Goal: Navigation & Orientation: Find specific page/section

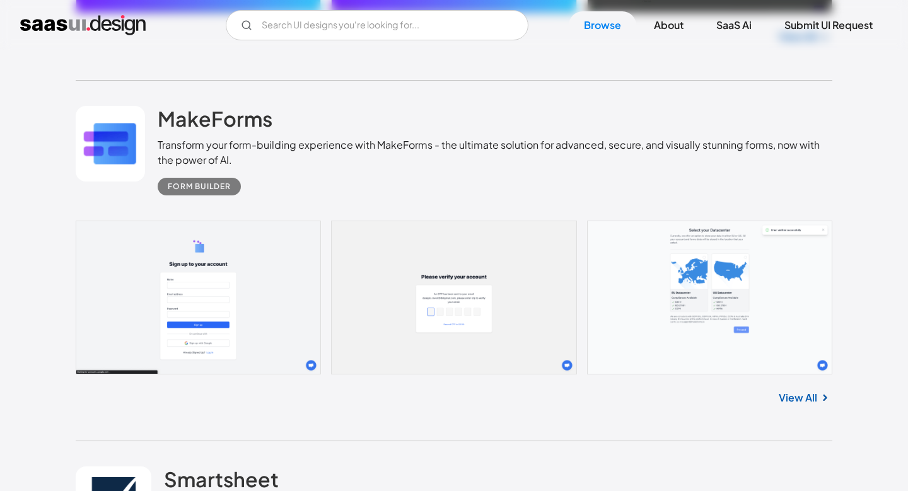
scroll to position [4957, 0]
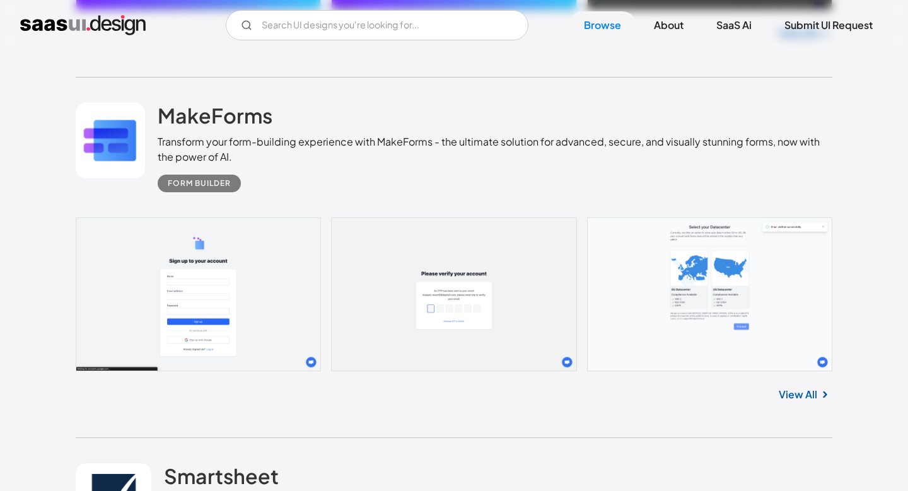
click at [813, 397] on link "View All" at bounding box center [798, 394] width 38 height 15
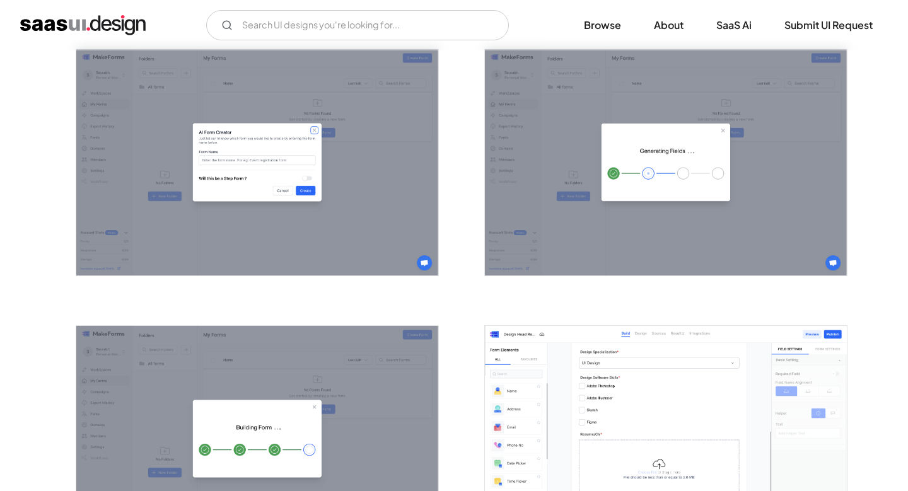
scroll to position [924, 0]
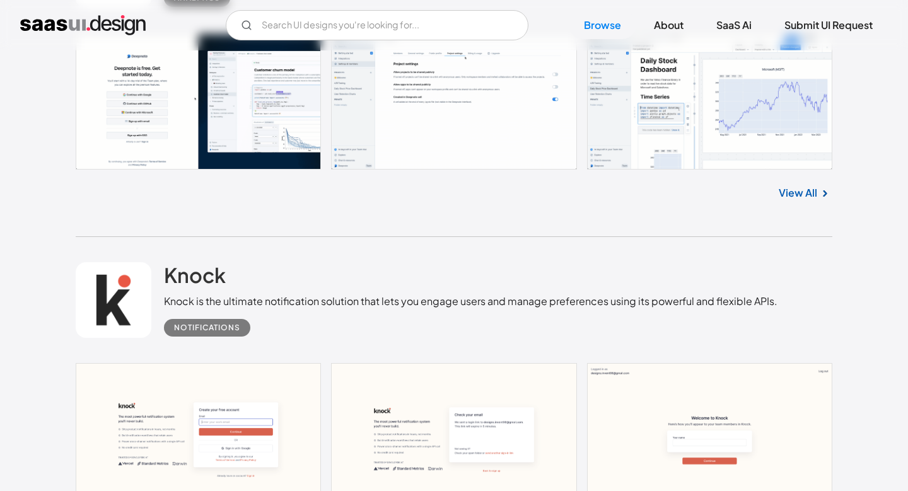
scroll to position [29807, 0]
